Goal: Information Seeking & Learning: Find specific page/section

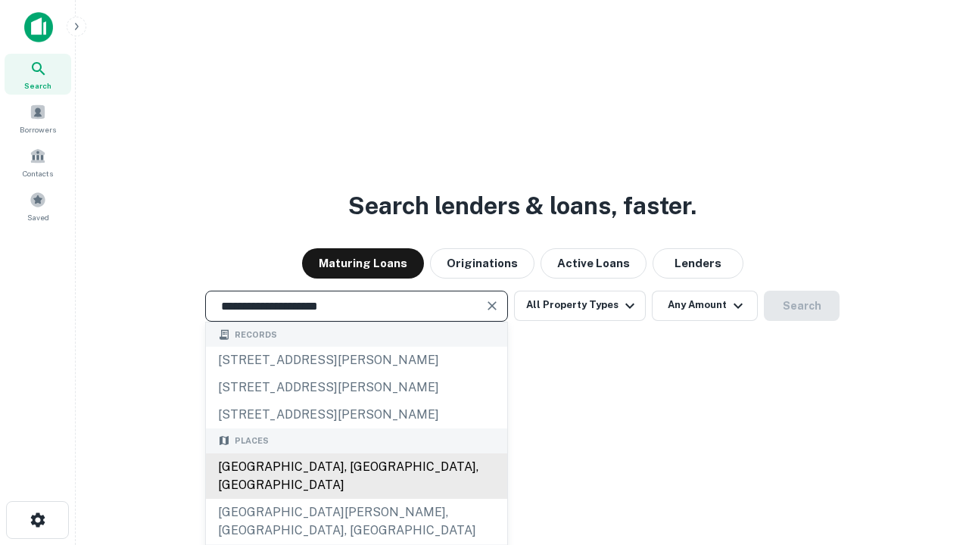
click at [356, 499] on div "[GEOGRAPHIC_DATA], [GEOGRAPHIC_DATA], [GEOGRAPHIC_DATA]" at bounding box center [356, 475] width 301 height 45
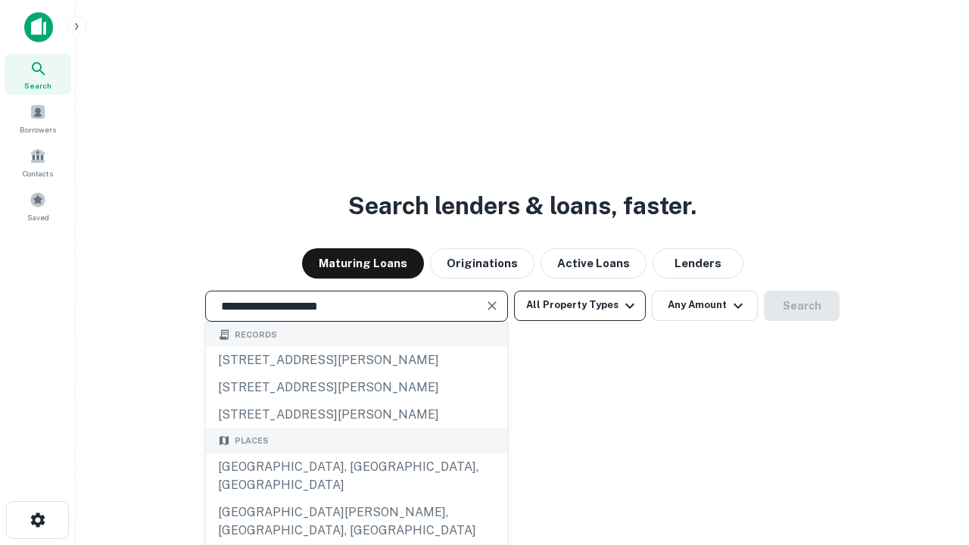
click at [580, 305] on button "All Property Types" at bounding box center [580, 306] width 132 height 30
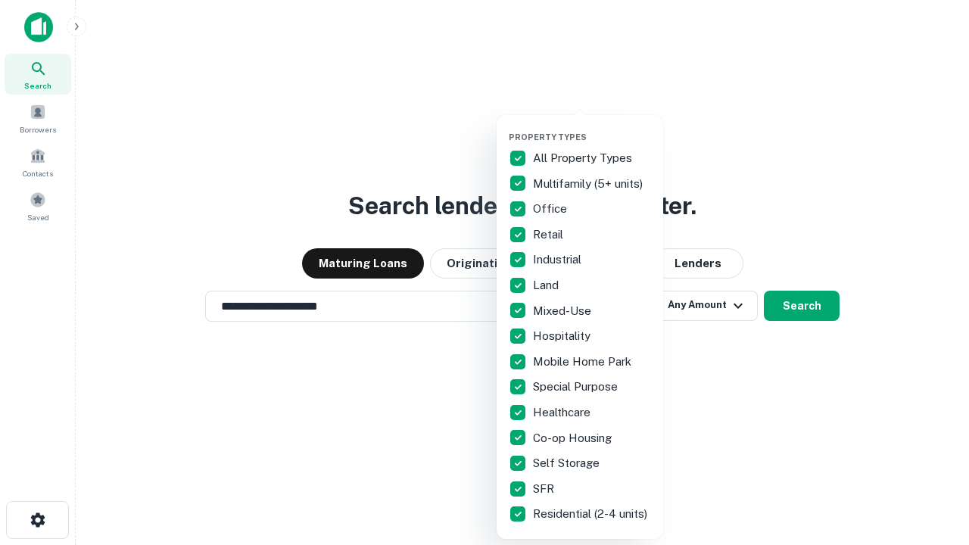
type input "**********"
click at [592, 127] on button "button" at bounding box center [592, 127] width 167 height 1
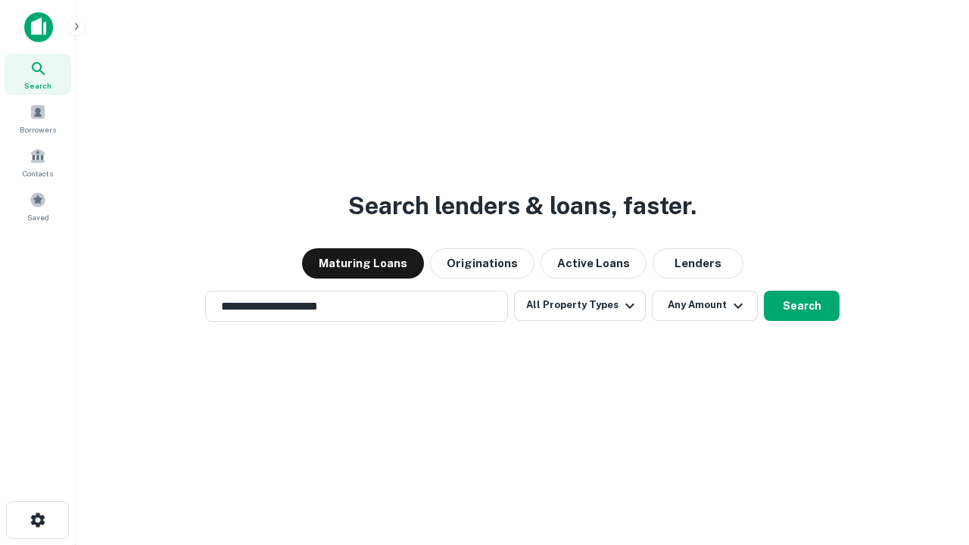
scroll to position [23, 0]
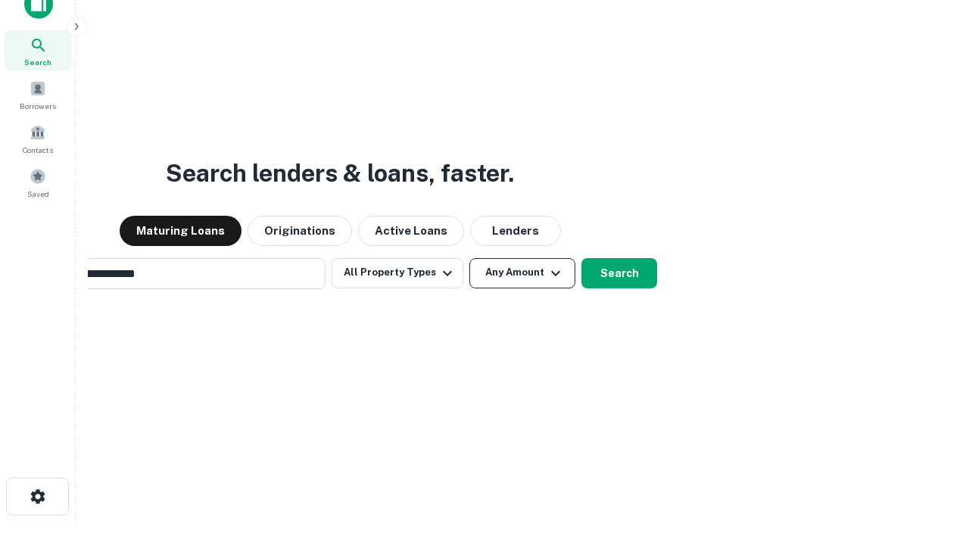
click at [469, 258] on button "Any Amount" at bounding box center [522, 273] width 106 height 30
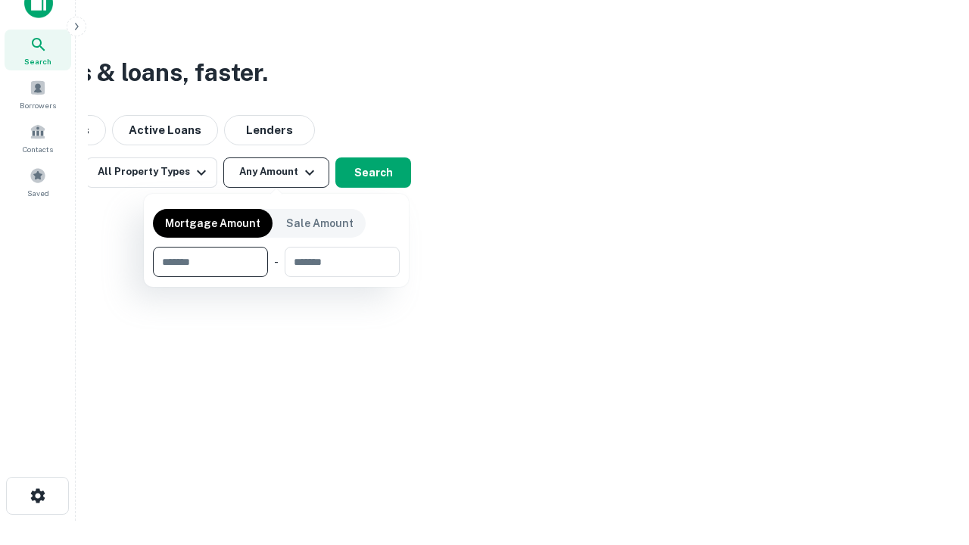
type input "*******"
click at [276, 277] on button "button" at bounding box center [276, 277] width 247 height 1
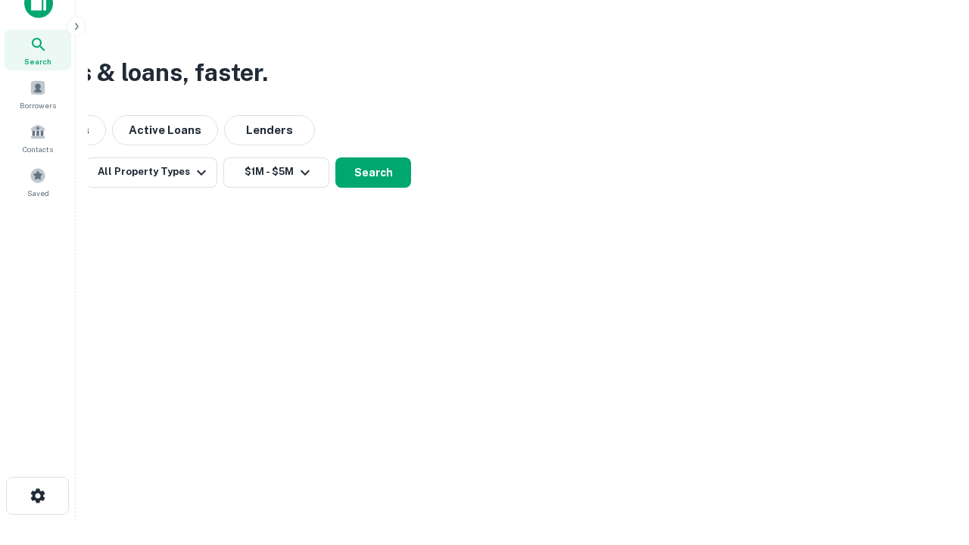
scroll to position [23, 0]
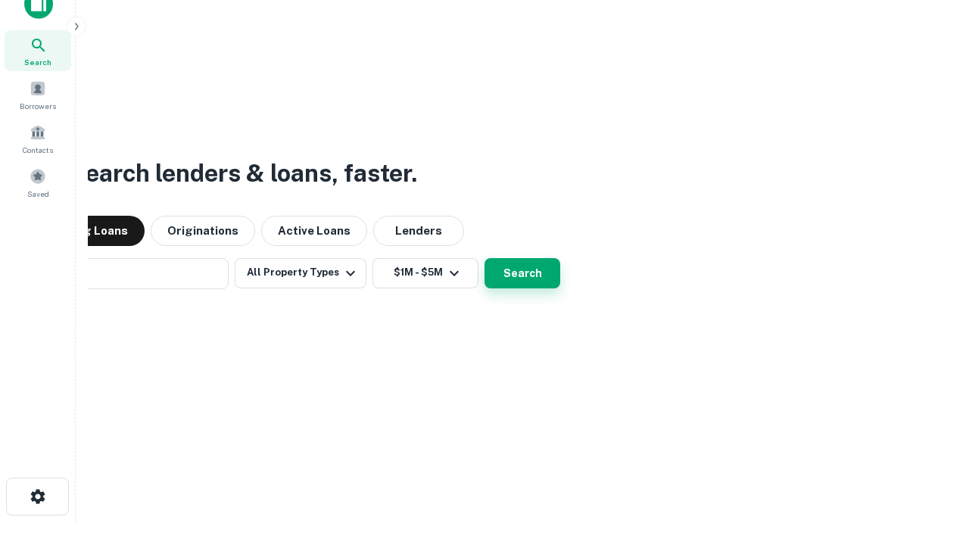
click at [484, 258] on button "Search" at bounding box center [522, 273] width 76 height 30
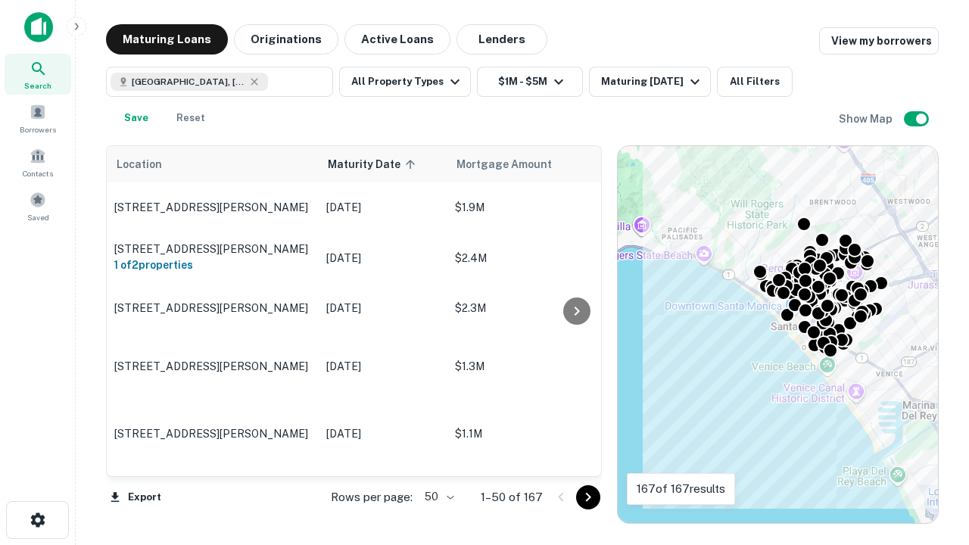
click at [437, 497] on body "Search Borrowers Contacts Saved Maturing Loans Originations Active Loans Lender…" at bounding box center [484, 272] width 969 height 545
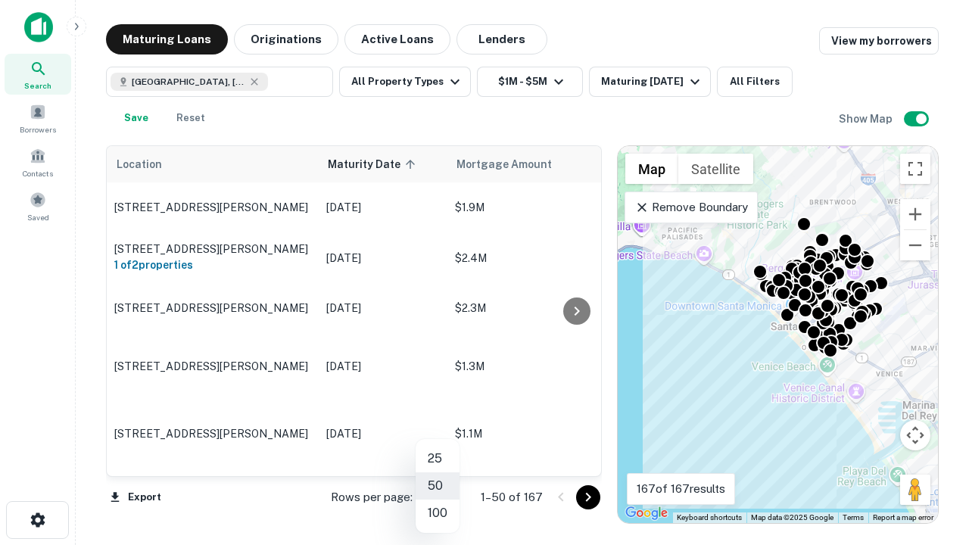
click at [438, 459] on li "25" at bounding box center [438, 458] width 44 height 27
